Goal: Task Accomplishment & Management: Manage account settings

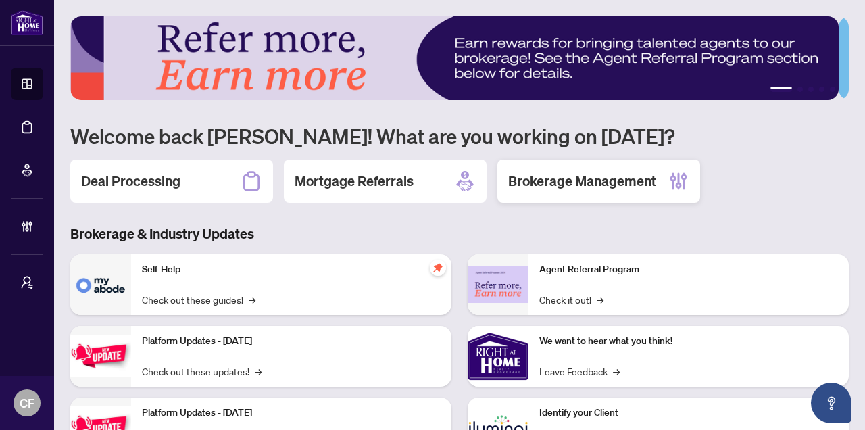
click at [586, 179] on h2 "Brokerage Management" at bounding box center [582, 181] width 148 height 19
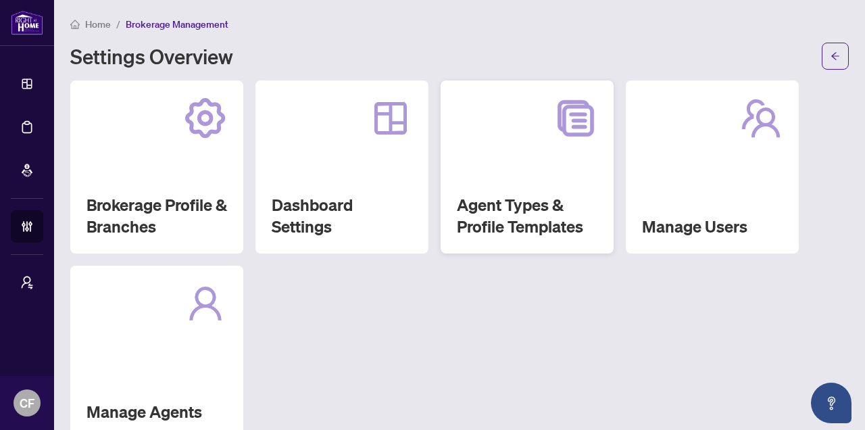
click at [538, 189] on div "Agent Types & Profile Templates" at bounding box center [526, 166] width 173 height 173
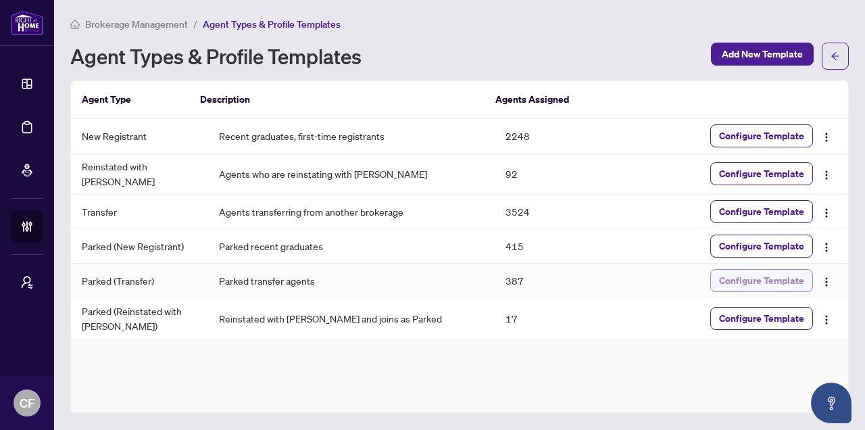
click at [743, 280] on span "Configure Template" at bounding box center [761, 281] width 85 height 22
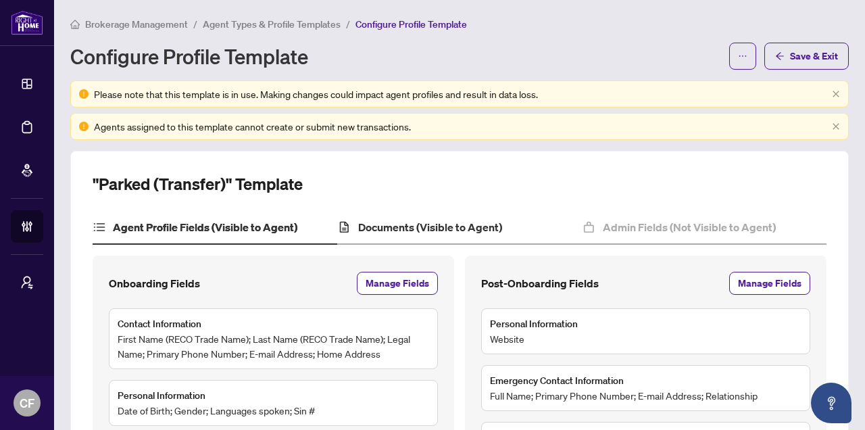
click at [509, 224] on div "Documents (Visible to Agent)" at bounding box center [459, 228] width 245 height 34
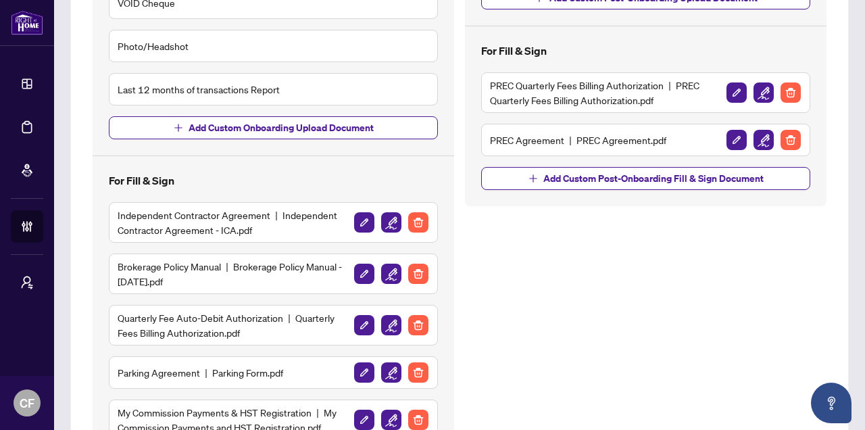
scroll to position [551, 0]
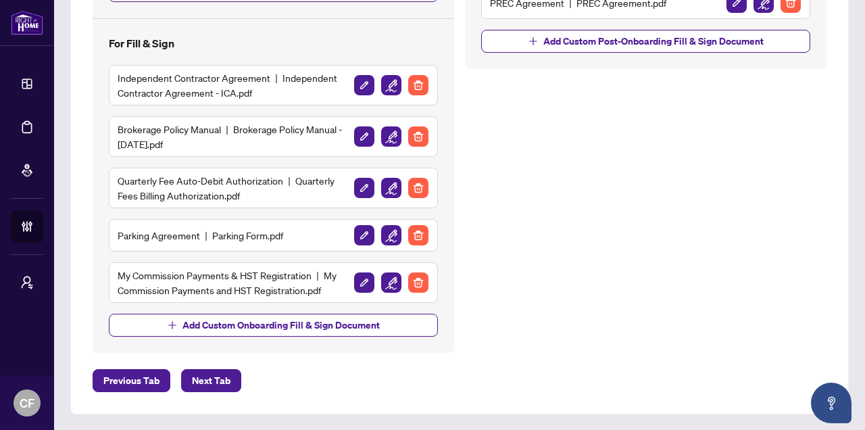
click at [227, 244] on div "Parking Agreement Parking Form.pdf" at bounding box center [273, 235] width 311 height 22
click at [381, 238] on img "button" at bounding box center [391, 235] width 20 height 20
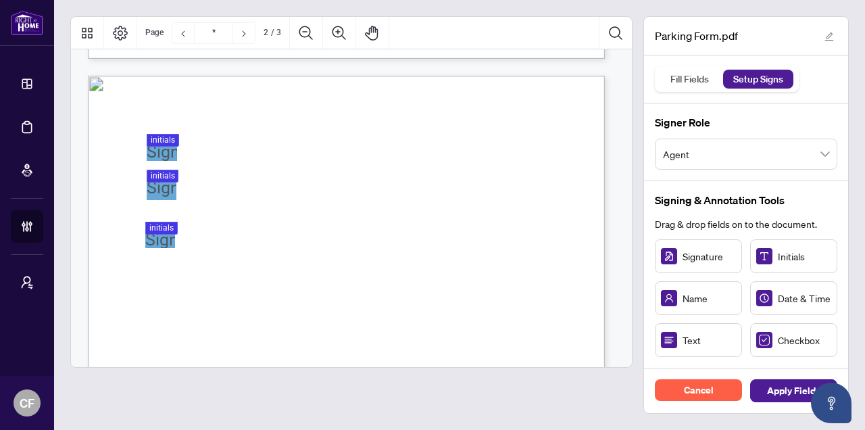
scroll to position [357, 0]
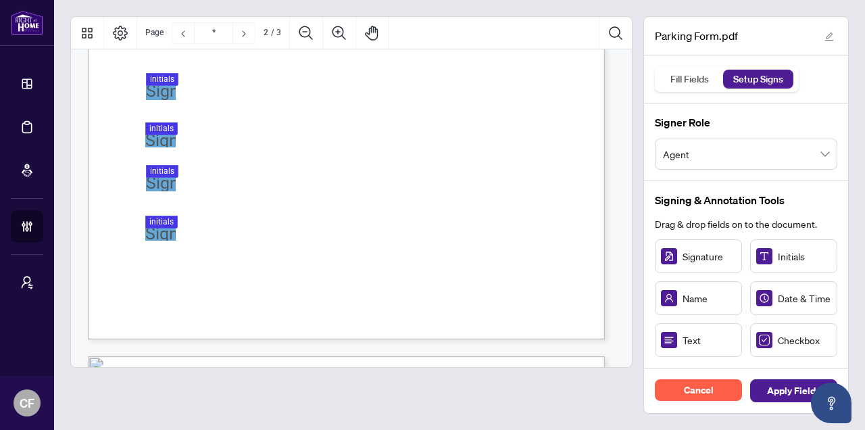
type input "*"
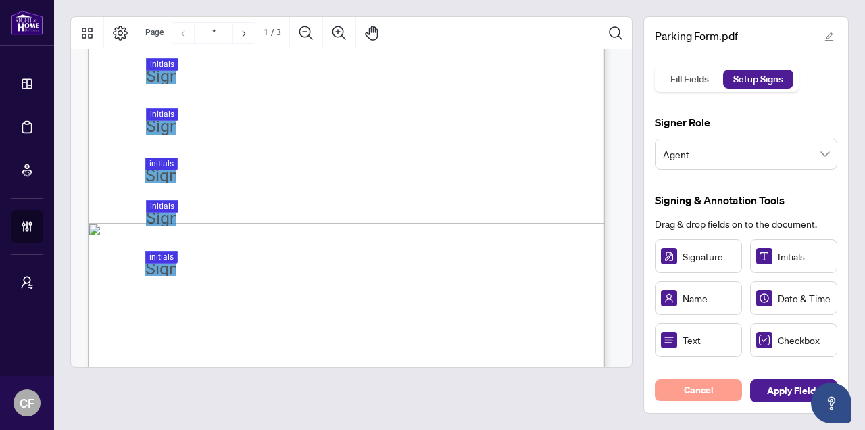
click at [713, 391] on button "Cancel" at bounding box center [698, 390] width 87 height 22
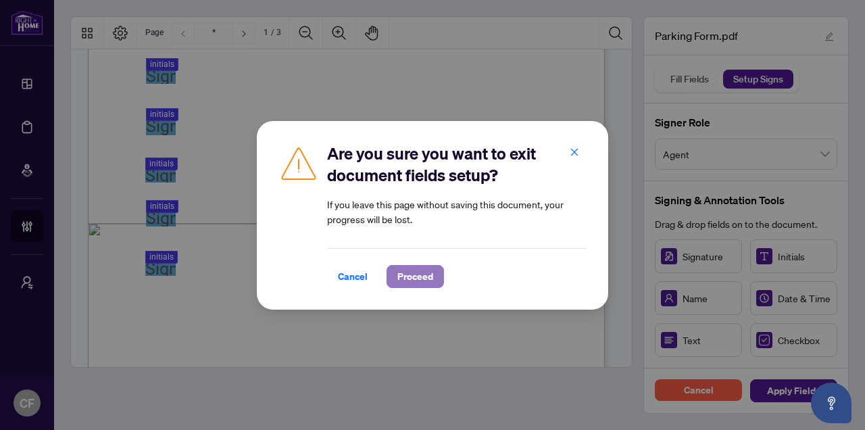
click at [420, 272] on span "Proceed" at bounding box center [415, 277] width 36 height 22
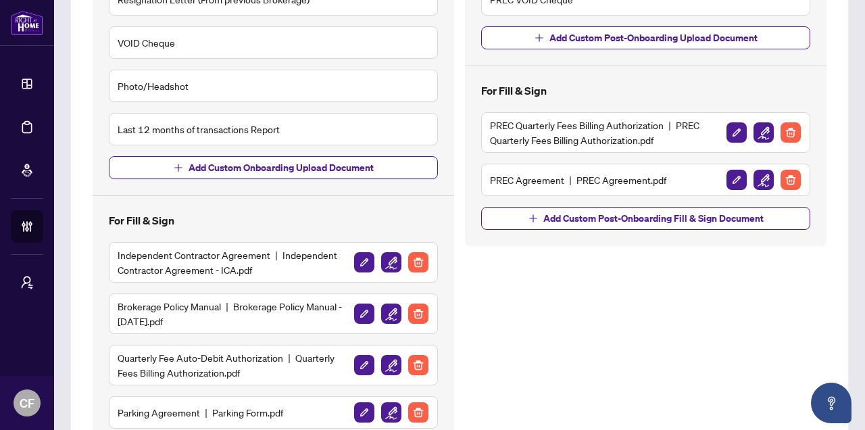
scroll to position [536, 0]
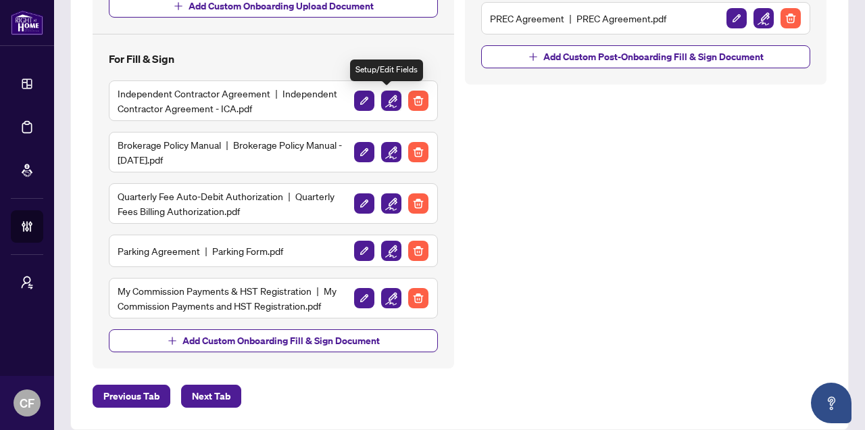
click at [387, 102] on img "button" at bounding box center [391, 101] width 20 height 20
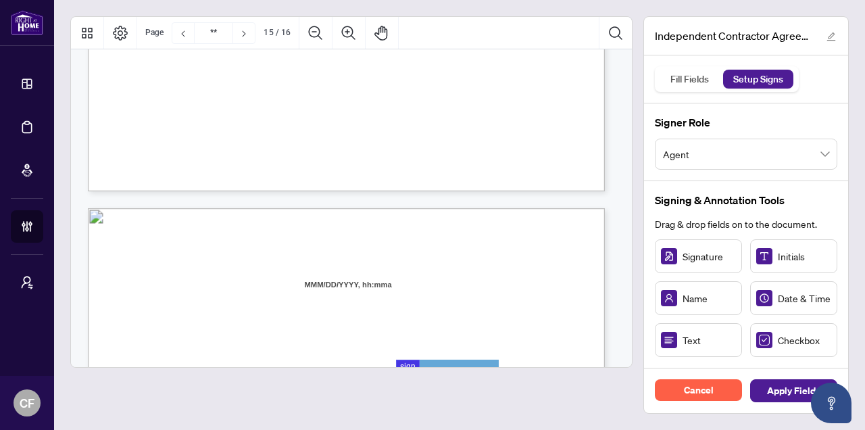
type input "**"
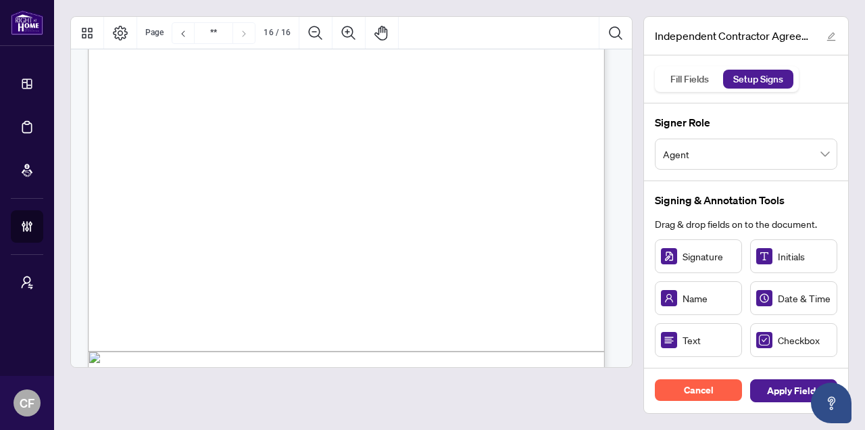
scroll to position [10538, 0]
click at [707, 395] on span "Cancel" at bounding box center [699, 390] width 30 height 22
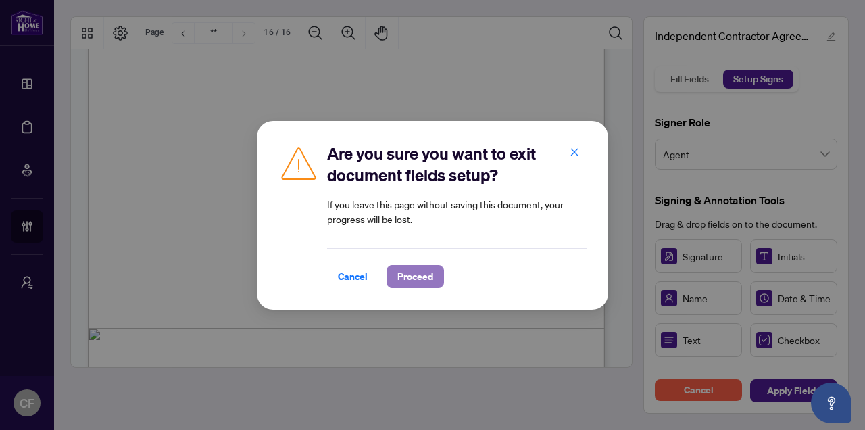
click at [419, 276] on span "Proceed" at bounding box center [415, 277] width 36 height 22
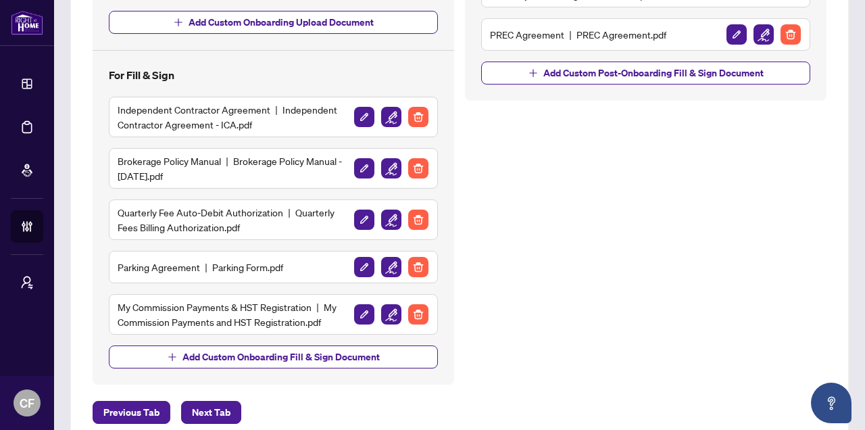
scroll to position [470, 0]
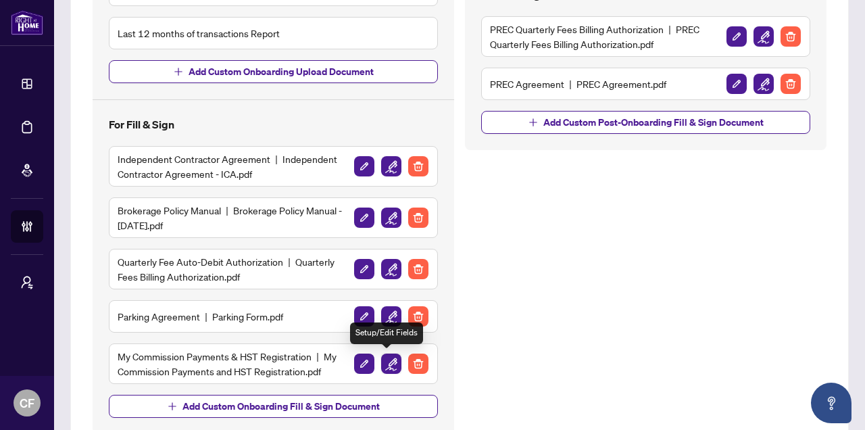
click at [386, 367] on img "button" at bounding box center [391, 363] width 20 height 20
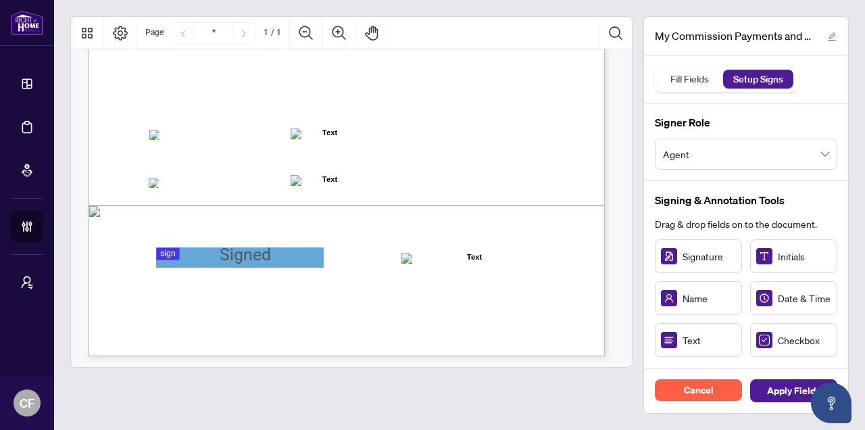
scroll to position [376, 0]
click at [714, 393] on button "Cancel" at bounding box center [698, 390] width 87 height 22
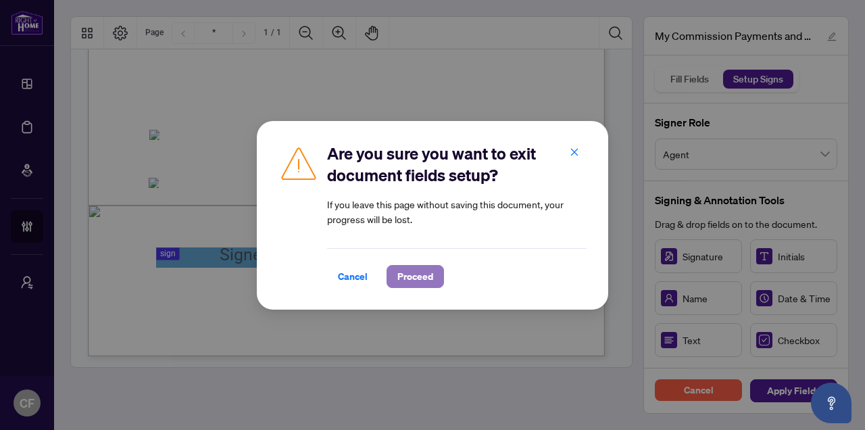
click at [418, 282] on span "Proceed" at bounding box center [415, 277] width 36 height 22
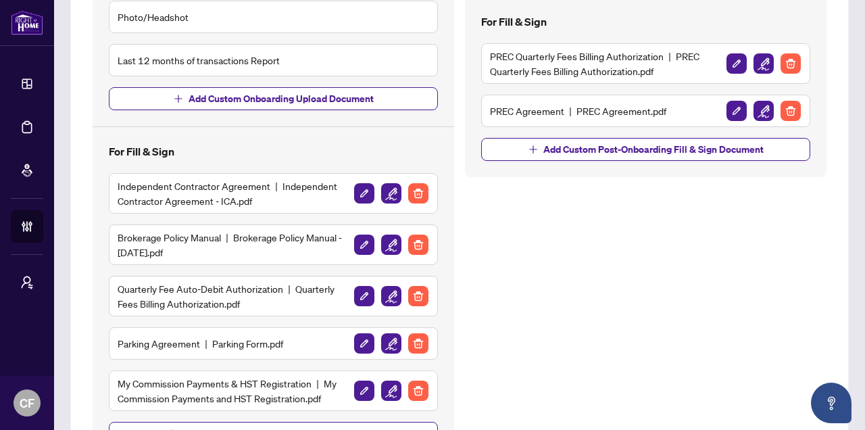
scroll to position [540, 0]
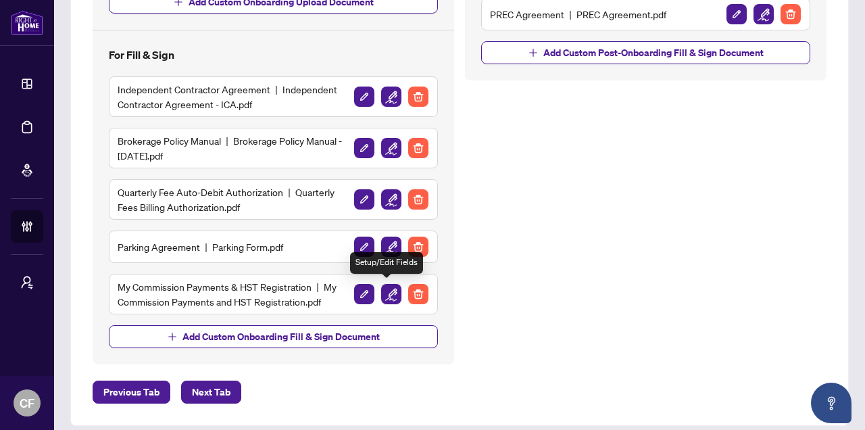
click at [390, 292] on img "button" at bounding box center [391, 294] width 20 height 20
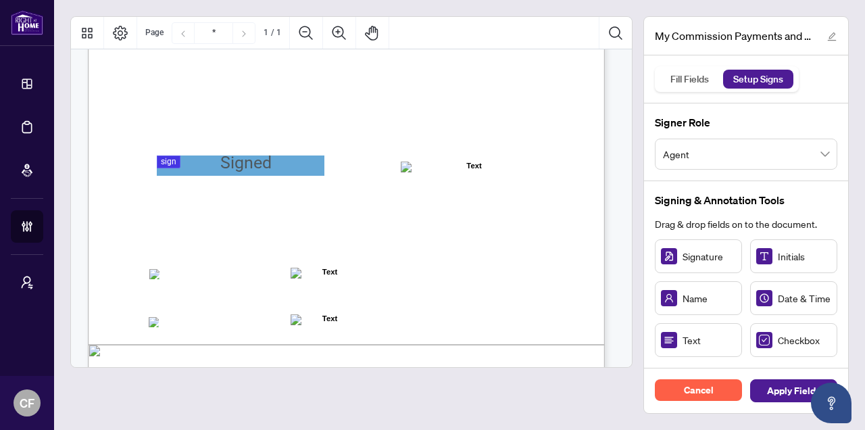
scroll to position [378, 0]
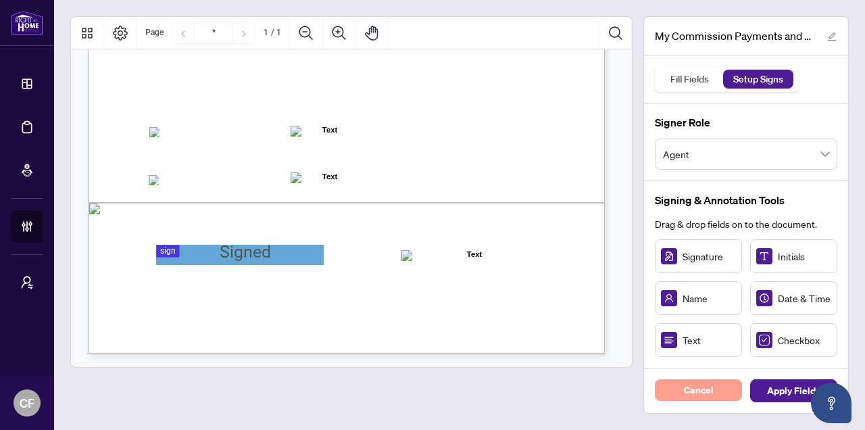
click at [713, 399] on span "Cancel" at bounding box center [699, 390] width 30 height 22
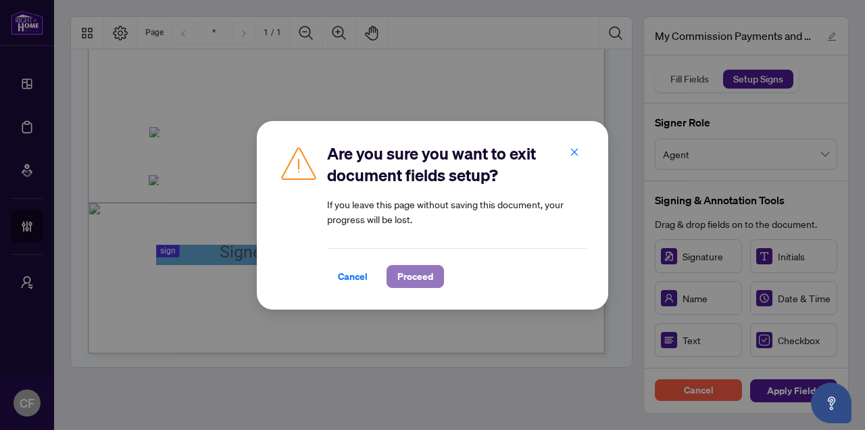
click at [439, 284] on button "Proceed" at bounding box center [414, 276] width 57 height 23
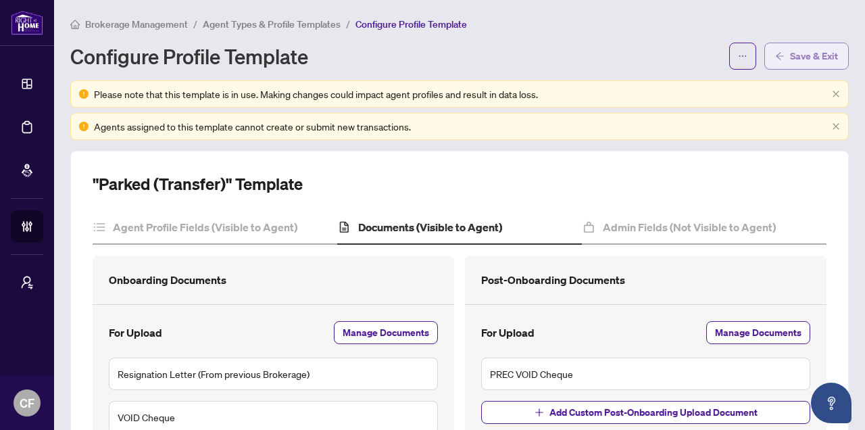
click at [818, 59] on span "Save & Exit" at bounding box center [814, 56] width 48 height 22
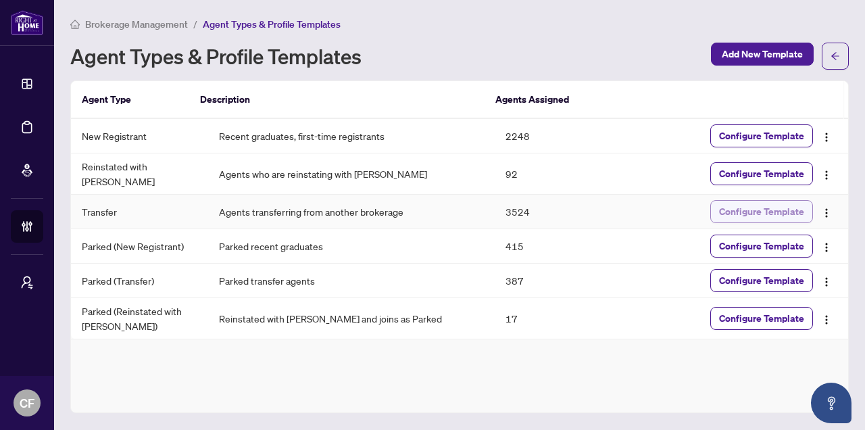
click at [742, 206] on span "Configure Template" at bounding box center [761, 212] width 85 height 22
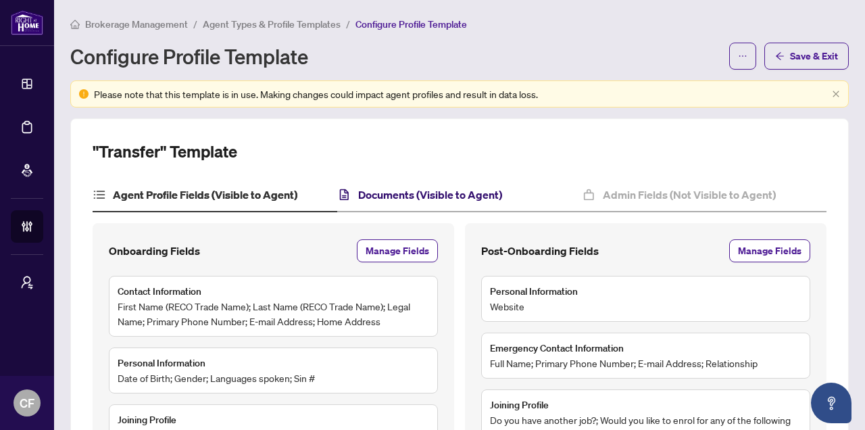
click at [401, 190] on h4 "Documents (Visible to Agent)" at bounding box center [430, 194] width 144 height 16
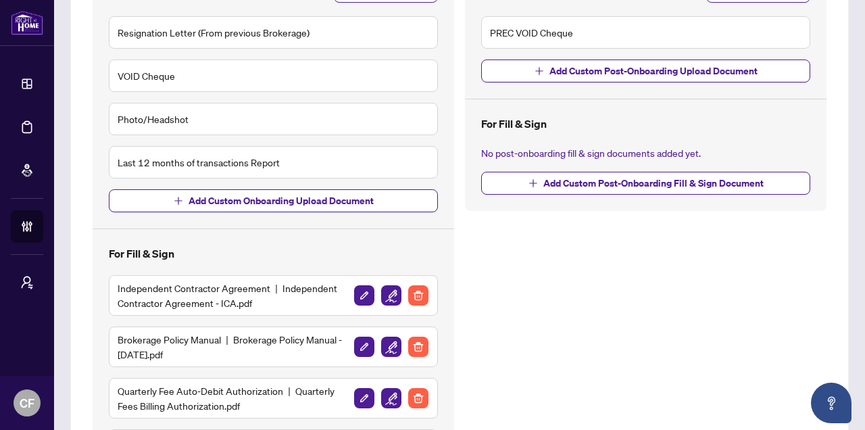
scroll to position [534, 0]
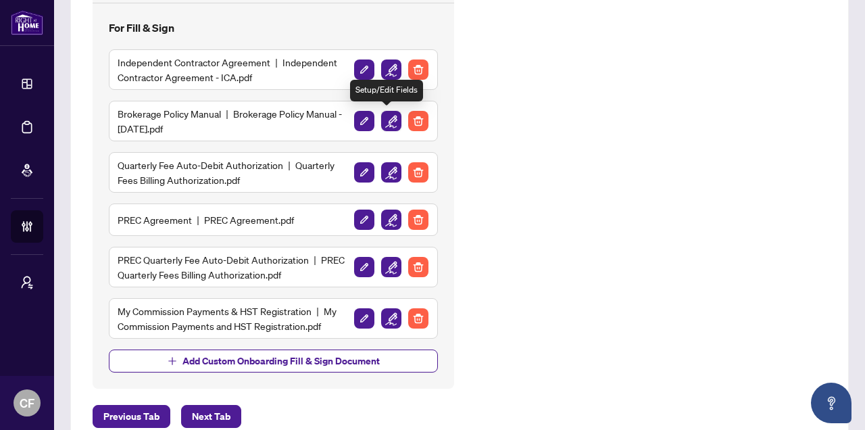
click at [388, 130] on img "button" at bounding box center [391, 121] width 20 height 20
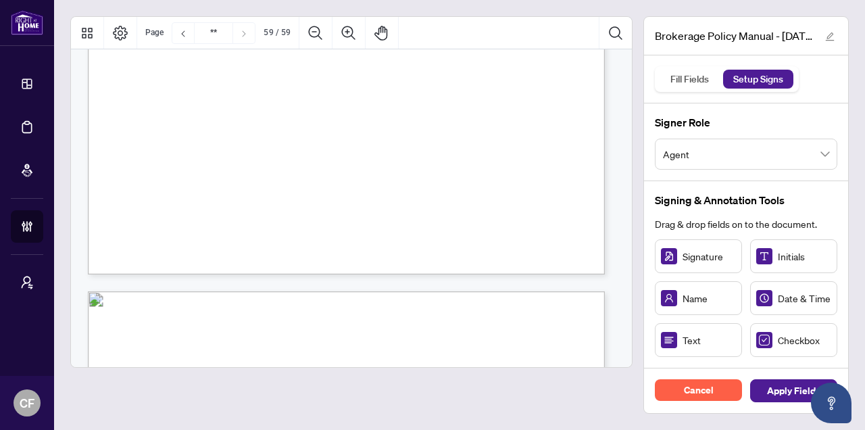
type input "**"
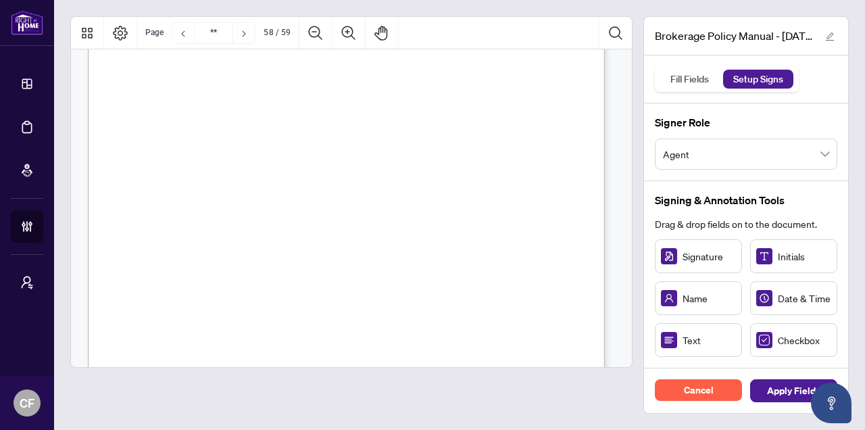
scroll to position [39005, 0]
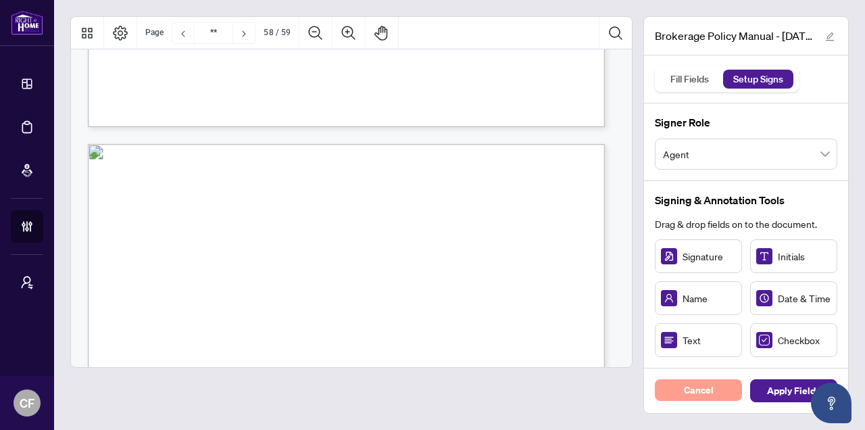
click at [704, 390] on span "Cancel" at bounding box center [699, 390] width 30 height 22
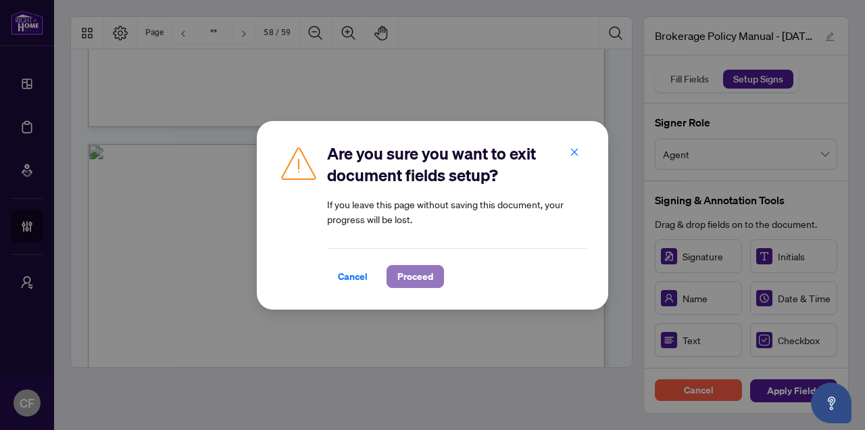
click at [426, 273] on span "Proceed" at bounding box center [415, 277] width 36 height 22
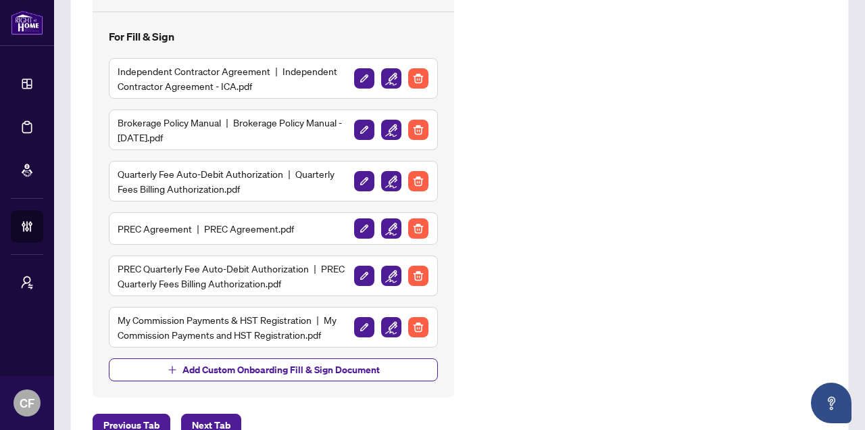
scroll to position [527, 0]
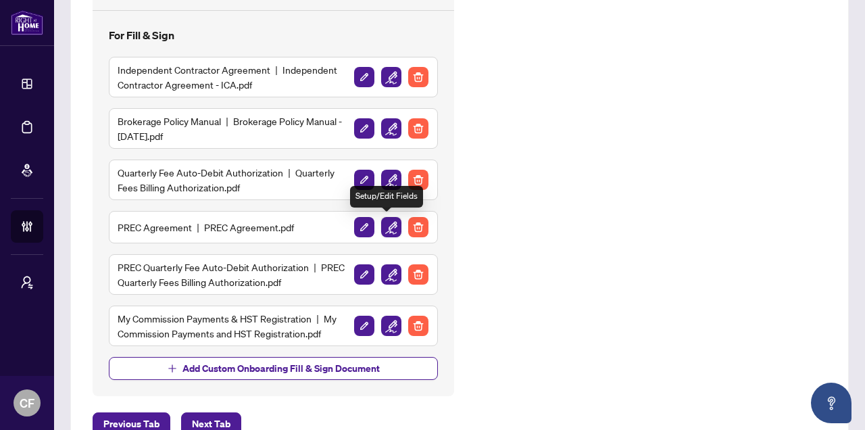
click at [386, 223] on img "button" at bounding box center [391, 227] width 20 height 20
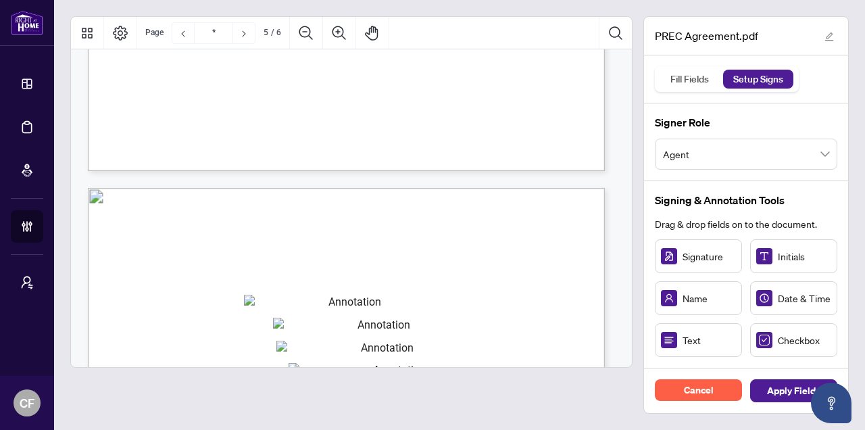
type input "*"
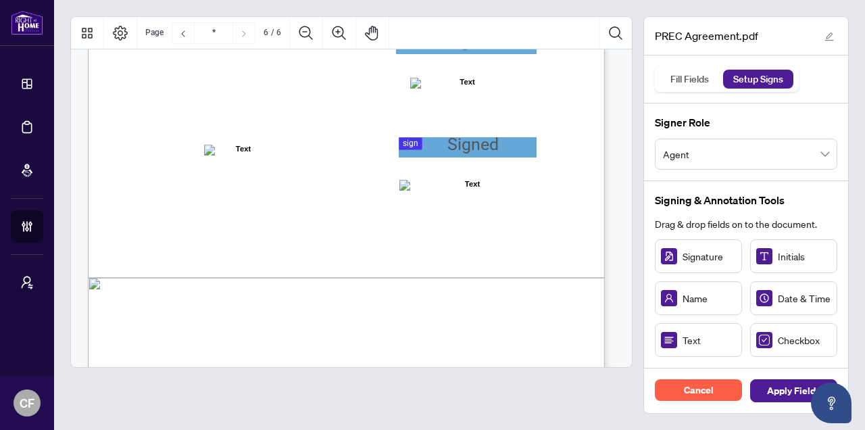
scroll to position [3807, 0]
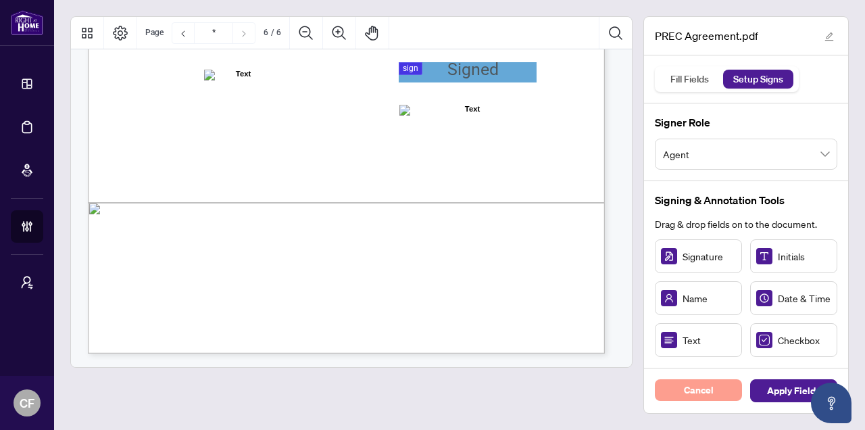
click at [715, 390] on button "Cancel" at bounding box center [698, 390] width 87 height 22
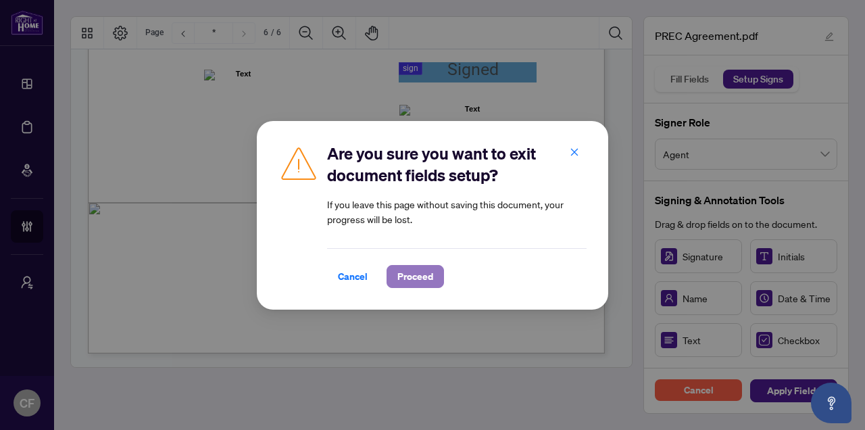
click at [397, 274] on span "Proceed" at bounding box center [415, 277] width 36 height 22
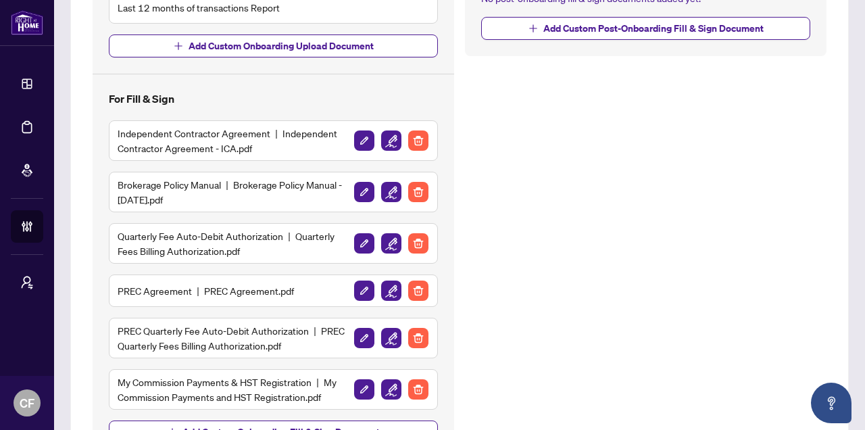
scroll to position [513, 0]
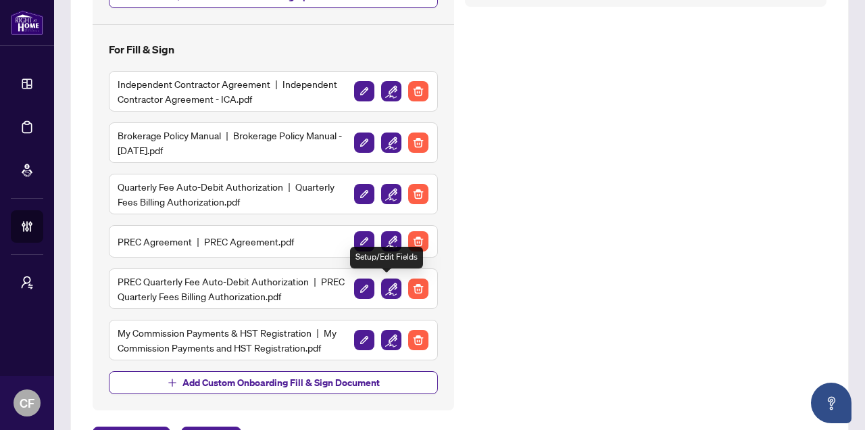
click at [389, 292] on img "button" at bounding box center [391, 288] width 20 height 20
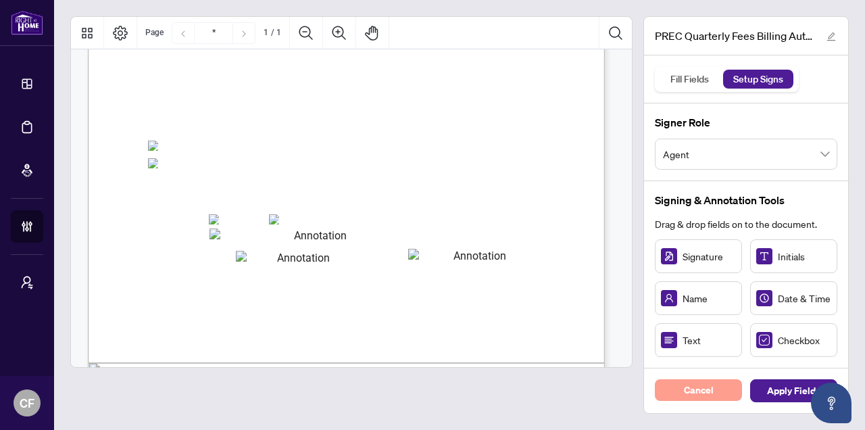
scroll to position [217, 0]
click at [713, 395] on button "Cancel" at bounding box center [698, 390] width 87 height 22
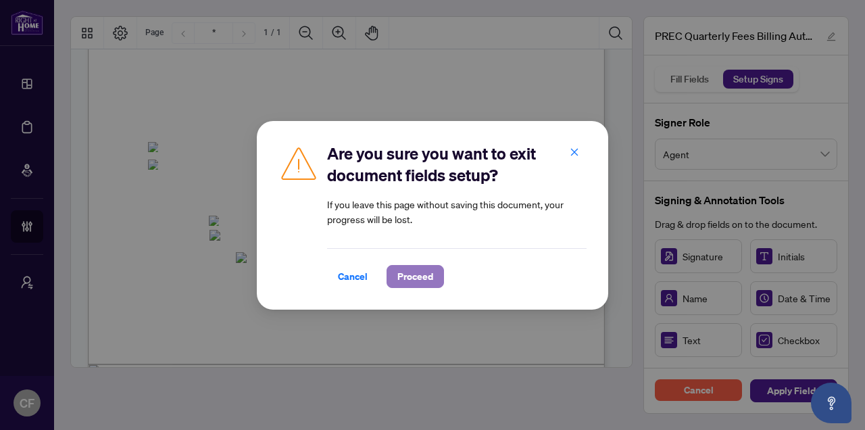
click at [423, 275] on span "Proceed" at bounding box center [415, 277] width 36 height 22
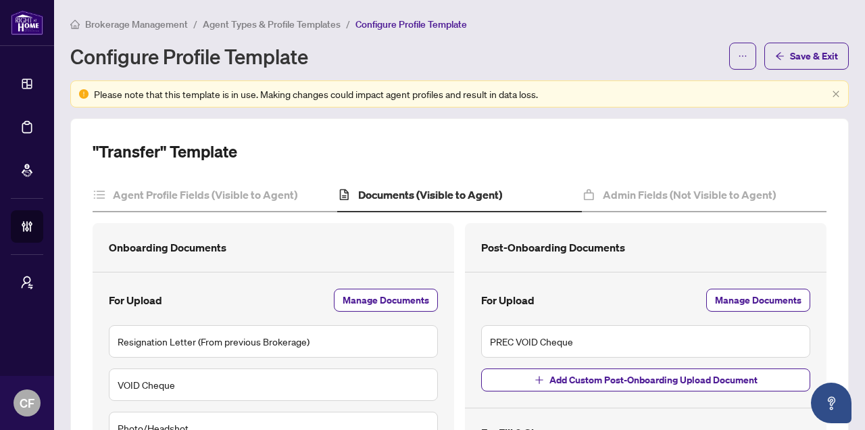
click at [322, 28] on span "Agent Types & Profile Templates" at bounding box center [272, 24] width 138 height 12
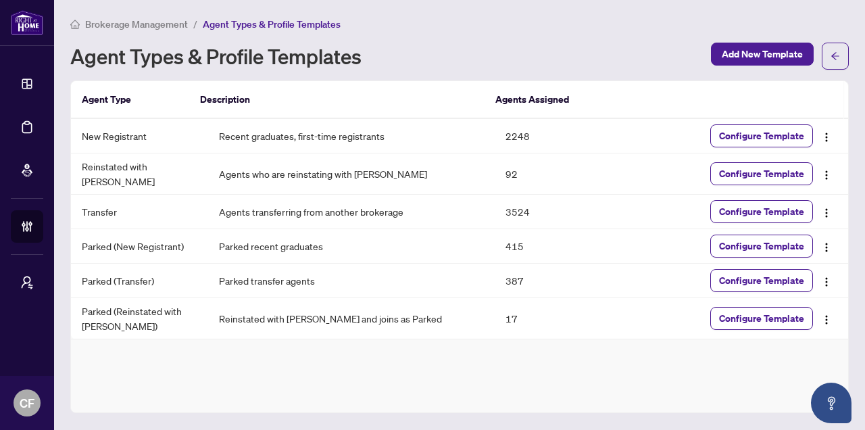
click at [158, 16] on li "Brokerage Management" at bounding box center [129, 24] width 118 height 16
click at [159, 21] on span "Brokerage Management" at bounding box center [136, 24] width 103 height 12
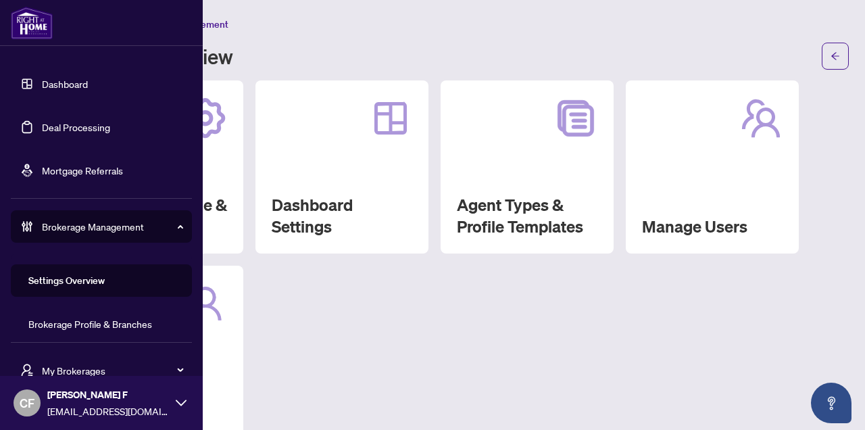
click at [81, 80] on link "Dashboard" at bounding box center [65, 84] width 46 height 12
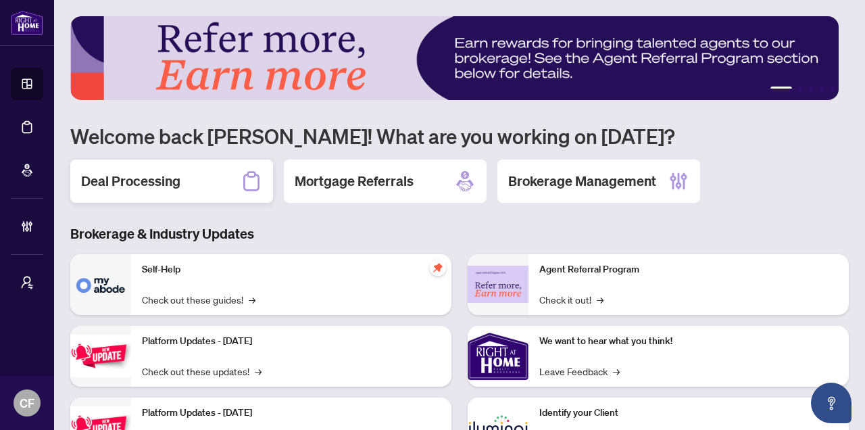
click at [83, 193] on div "Deal Processing" at bounding box center [171, 180] width 203 height 43
